Goal: Register for event/course

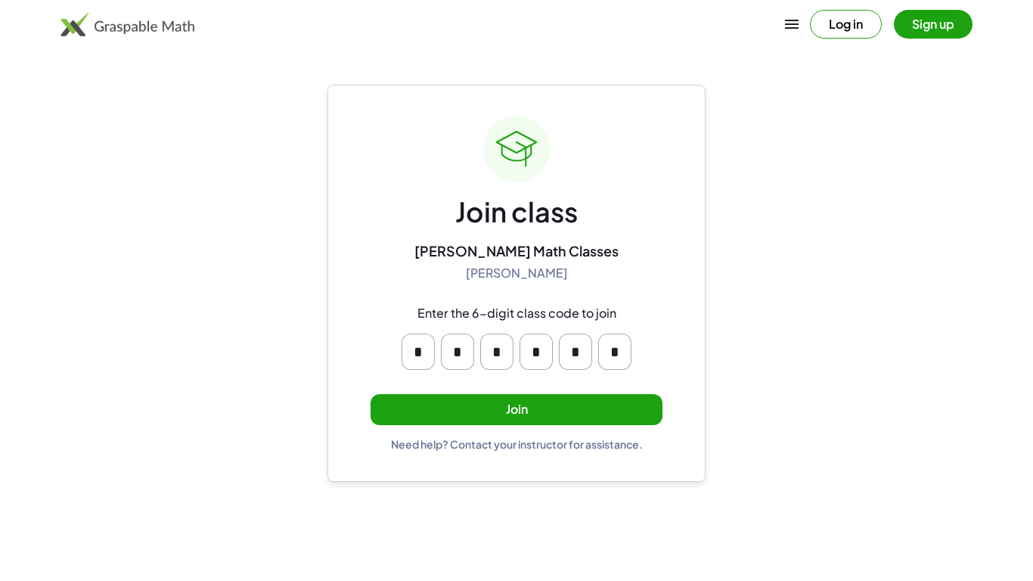
click at [520, 403] on button "Join" at bounding box center [517, 409] width 292 height 31
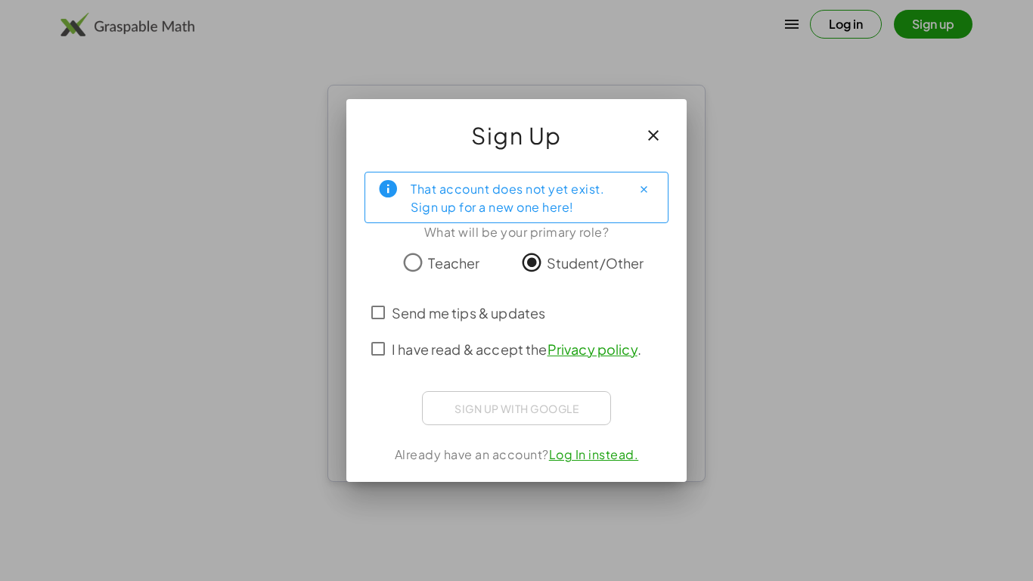
click at [510, 409] on div "Sign up with Google Sign in with Google Sign in with Google. Opens in new tab" at bounding box center [516, 408] width 189 height 34
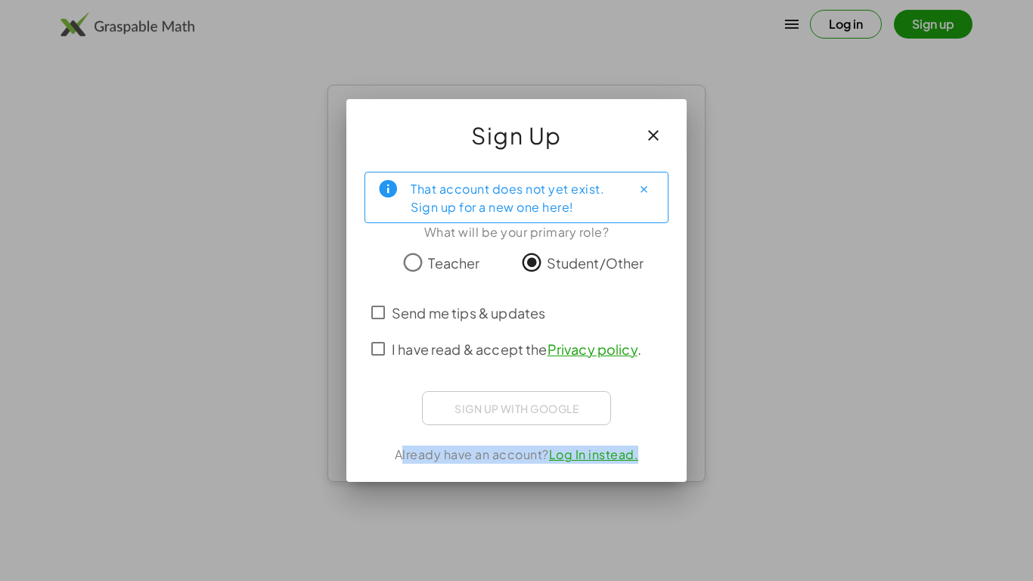
click at [510, 409] on div "Sign up with Google Sign in with Google Sign in with Google. Opens in new tab" at bounding box center [516, 408] width 189 height 34
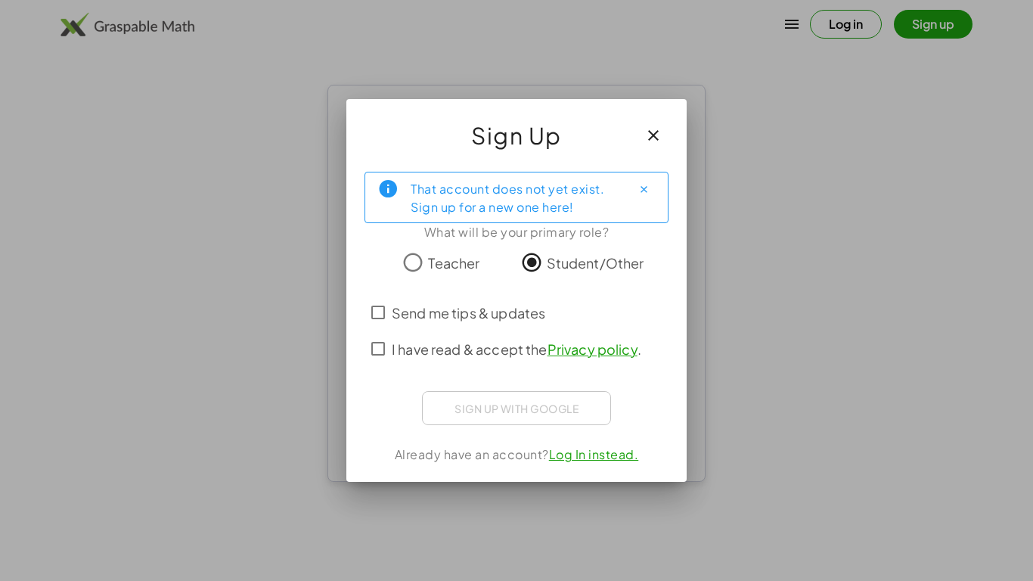
click at [510, 409] on div "Sign up with Google Sign in with Google Sign in with Google. Opens in new tab" at bounding box center [516, 408] width 189 height 34
click at [478, 357] on span "I have read & accept the Privacy policy ." at bounding box center [517, 349] width 250 height 20
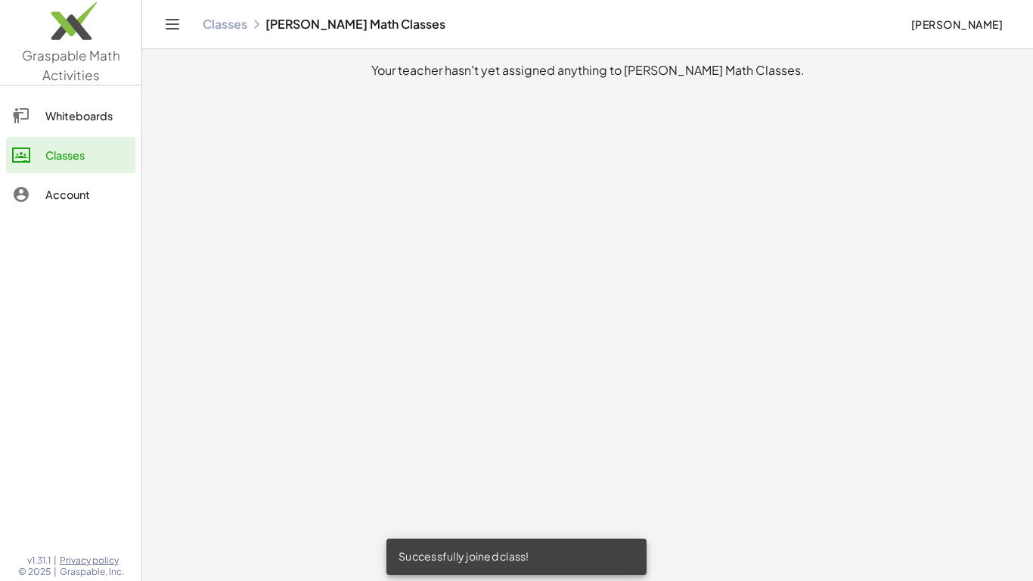
click at [60, 107] on div "Whiteboards" at bounding box center [87, 116] width 84 height 18
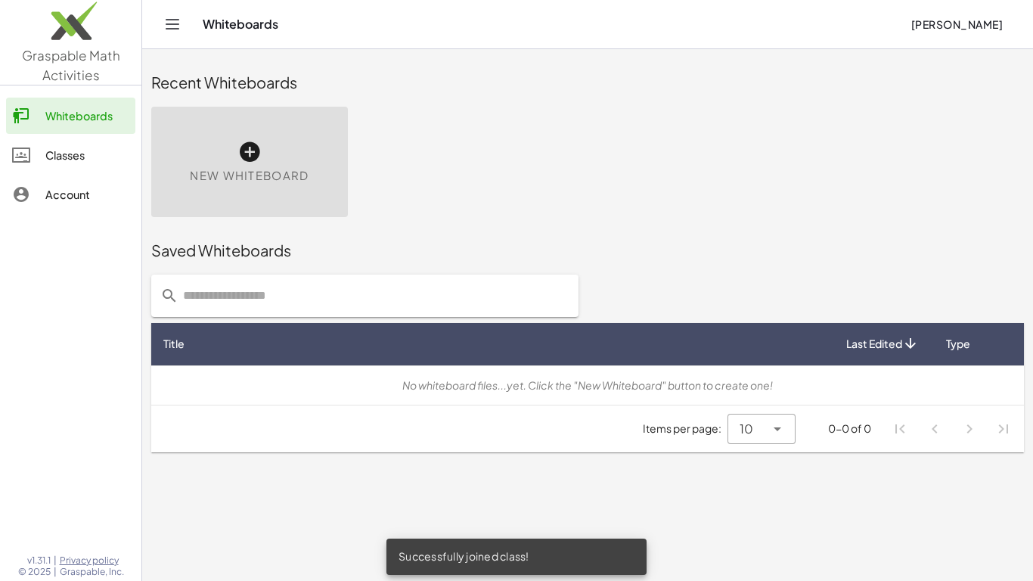
click at [95, 169] on link "Classes" at bounding box center [70, 155] width 129 height 36
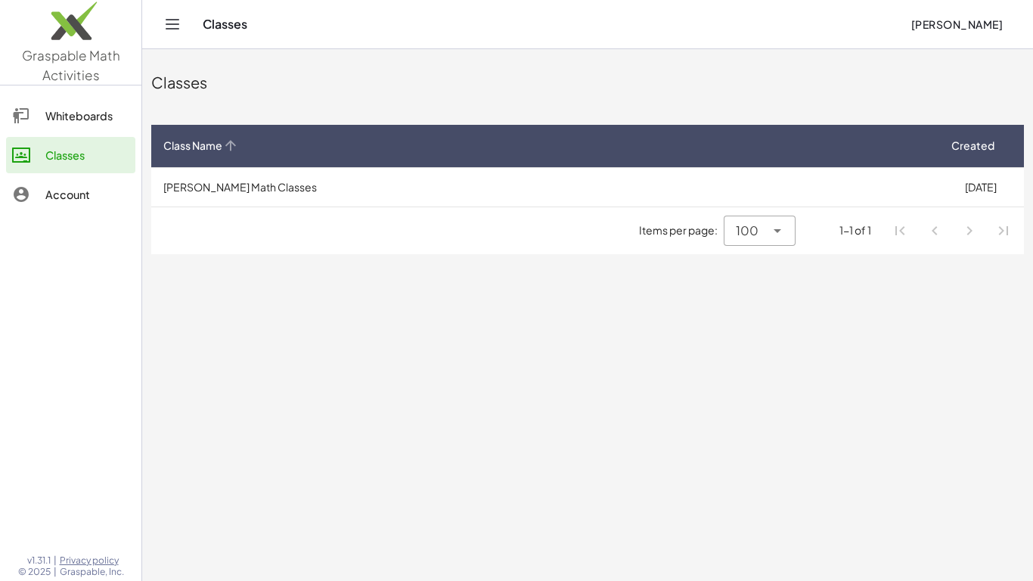
click at [839, 133] on th "Class Name" at bounding box center [544, 146] width 786 height 42
click at [920, 135] on th "Class Name" at bounding box center [544, 146] width 786 height 42
click at [926, 135] on th "Class Name" at bounding box center [544, 146] width 786 height 42
click at [924, 135] on th "Class Name" at bounding box center [544, 146] width 786 height 42
click at [923, 134] on th "Class Name" at bounding box center [544, 146] width 786 height 42
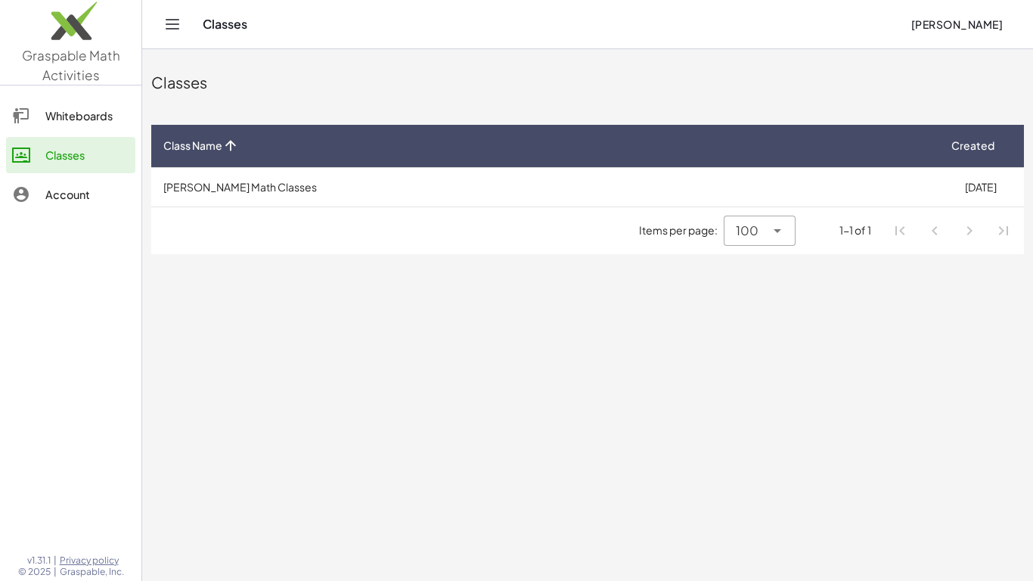
click at [920, 135] on th "Class Name" at bounding box center [544, 146] width 786 height 42
click at [923, 141] on div "Class Name" at bounding box center [543, 146] width 761 height 16
click at [921, 145] on div "Class Name" at bounding box center [543, 146] width 761 height 16
click at [66, 200] on div "Account" at bounding box center [87, 194] width 84 height 18
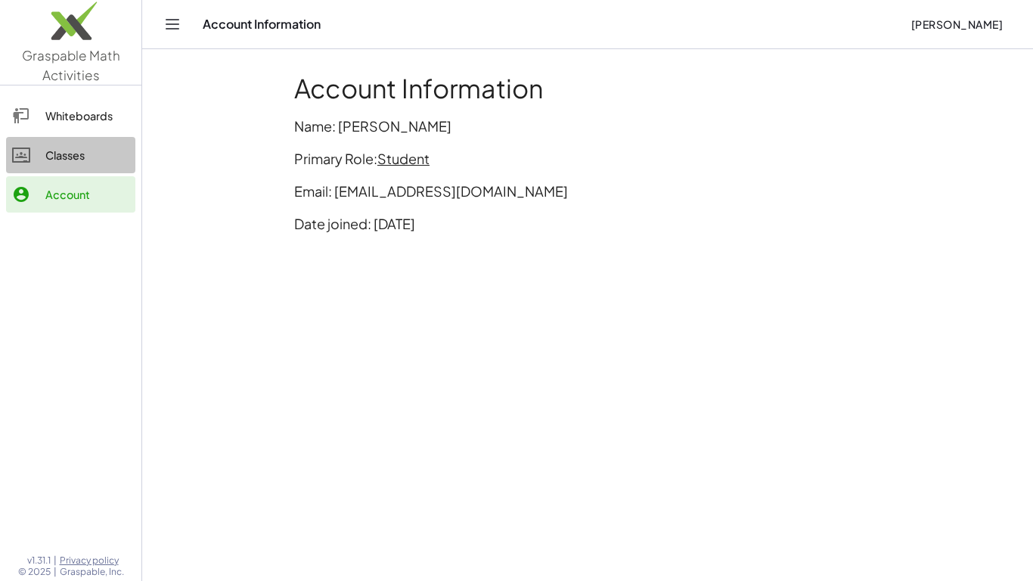
click at [78, 139] on link "Classes" at bounding box center [70, 155] width 129 height 36
